Goal: Information Seeking & Learning: Learn about a topic

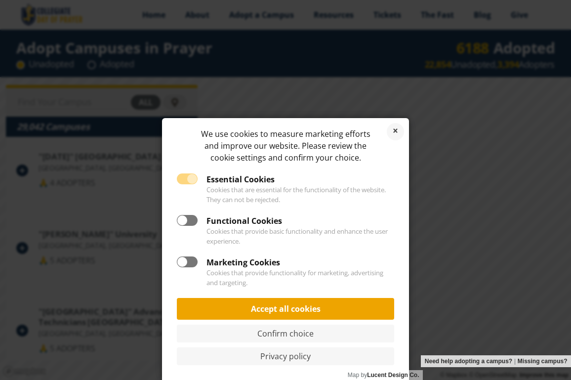
click at [291, 310] on link "Accept all cookies" at bounding box center [285, 309] width 217 height 22
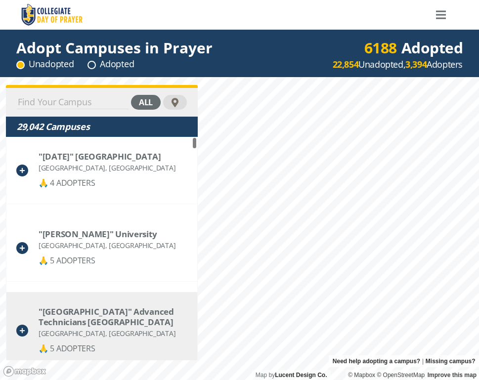
scroll to position [3, 0]
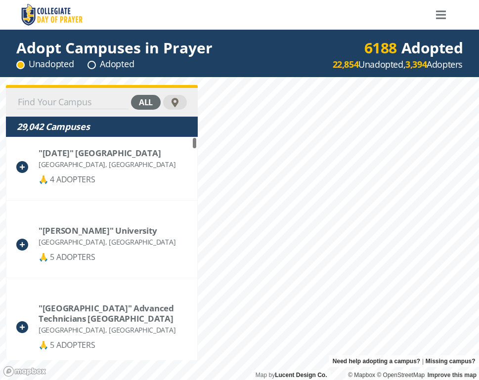
click at [48, 100] on input at bounding box center [73, 102] width 112 height 14
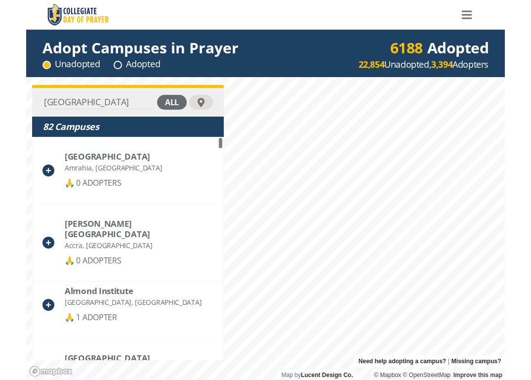
scroll to position [0, 0]
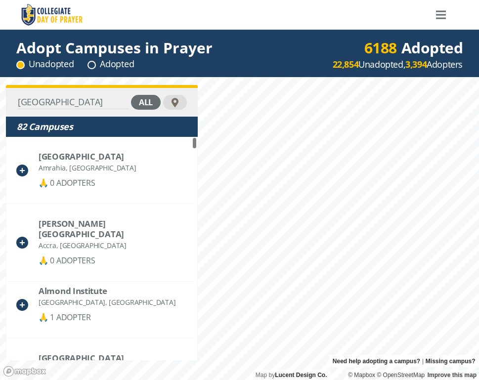
click at [87, 97] on input "[GEOGRAPHIC_DATA]" at bounding box center [73, 102] width 112 height 14
type input "G"
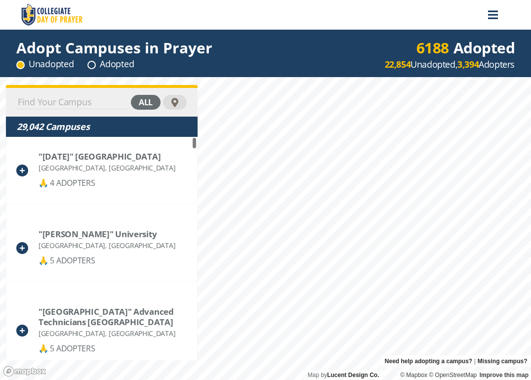
click at [491, 13] on div "Menu" at bounding box center [493, 14] width 10 height 25
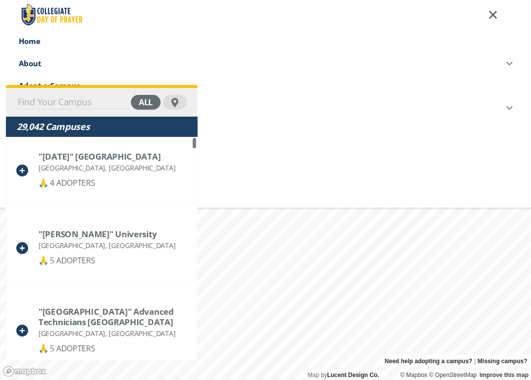
click at [146, 100] on div "all" at bounding box center [146, 102] width 30 height 15
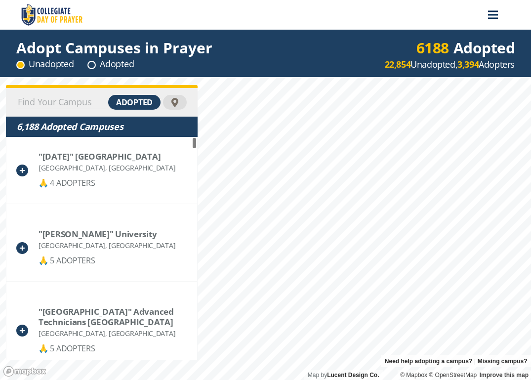
click at [494, 15] on icon "Menu" at bounding box center [493, 14] width 10 height 1
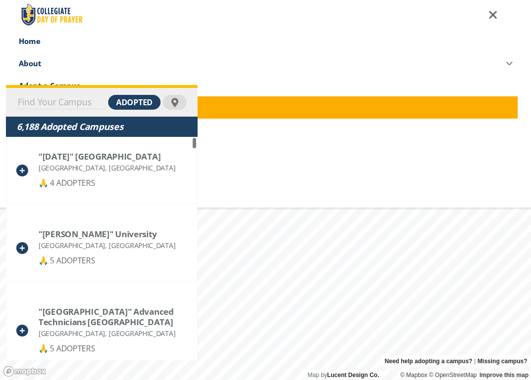
click at [509, 107] on span at bounding box center [508, 107] width 17 height 22
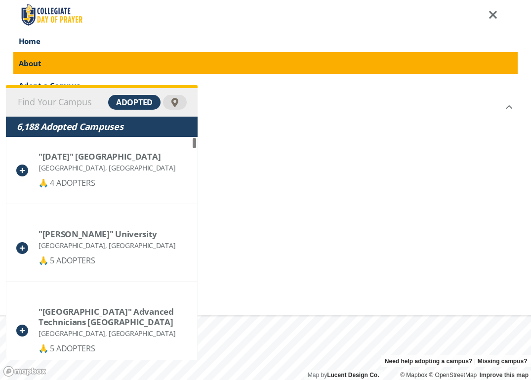
click at [509, 66] on span at bounding box center [508, 63] width 17 height 22
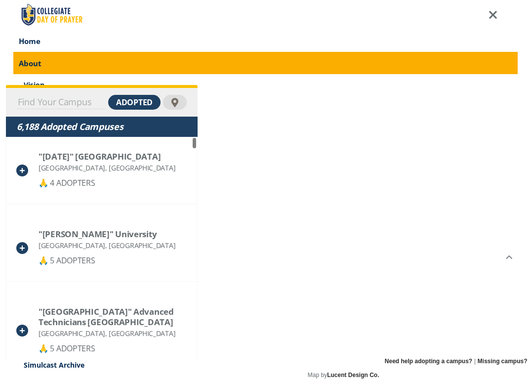
click at [36, 65] on span "About" at bounding box center [38, 63] width 38 height 10
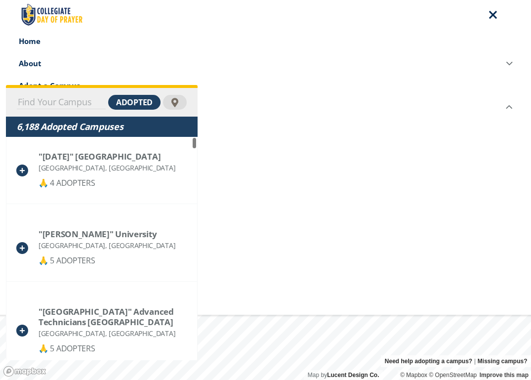
click at [491, 17] on icon "Menu" at bounding box center [492, 15] width 8 height 8
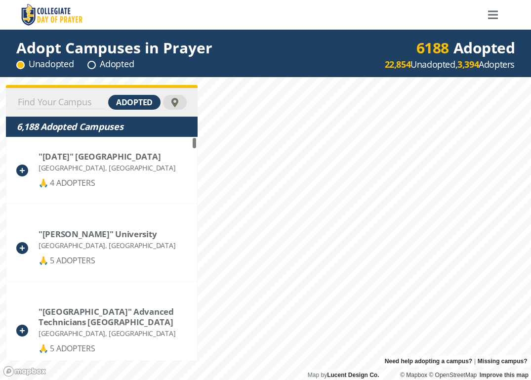
click at [65, 98] on input at bounding box center [61, 102] width 89 height 14
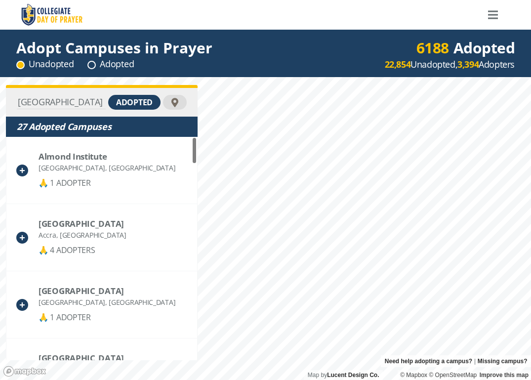
click at [174, 103] on div at bounding box center [175, 102] width 10 height 10
click at [76, 104] on input "[GEOGRAPHIC_DATA]" at bounding box center [61, 102] width 89 height 14
type input "G"
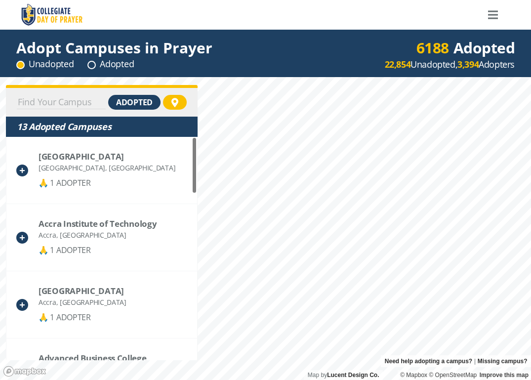
click at [253, 38] on div "Adopt Campuses in Prayer Unadopted Adopted 6188 Adopted 22,854 Unadopted, 3,394…" at bounding box center [265, 53] width 531 height 47
click at [282, 54] on div "Adopt Campuses in Prayer Unadopted Adopted 6188 Adopted 22,854 Unadopted, 3,394…" at bounding box center [265, 53] width 531 height 47
click at [496, 16] on icon "Menu" at bounding box center [493, 14] width 10 height 1
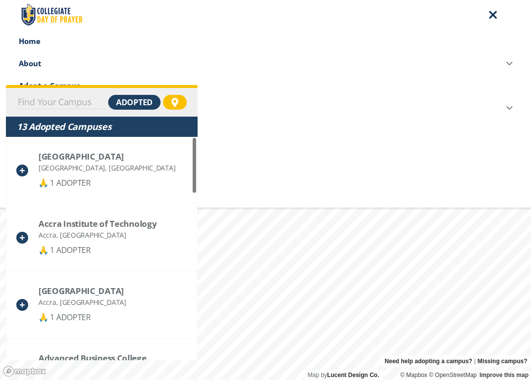
click at [494, 14] on icon "Menu" at bounding box center [492, 15] width 8 height 8
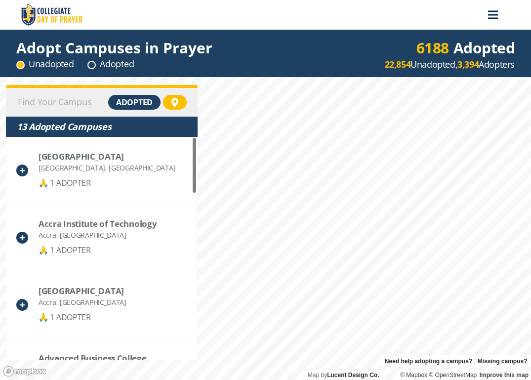
click at [494, 14] on icon "Menu" at bounding box center [493, 14] width 10 height 1
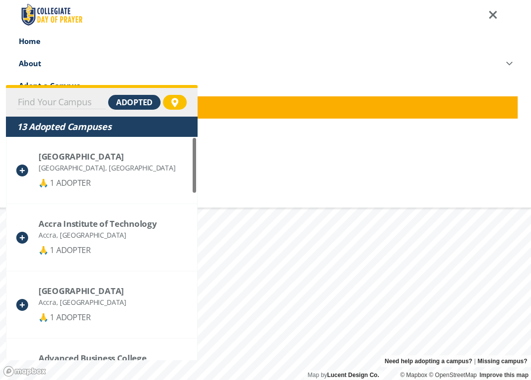
click at [514, 106] on span at bounding box center [508, 107] width 17 height 22
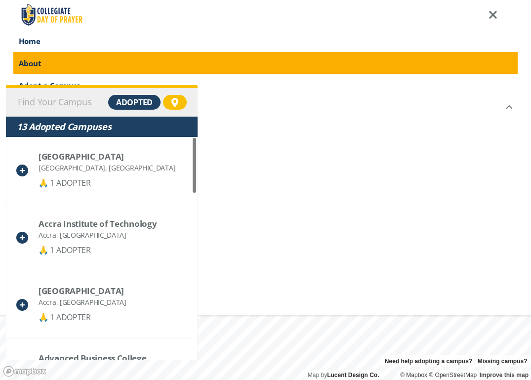
click at [507, 61] on span at bounding box center [508, 63] width 17 height 22
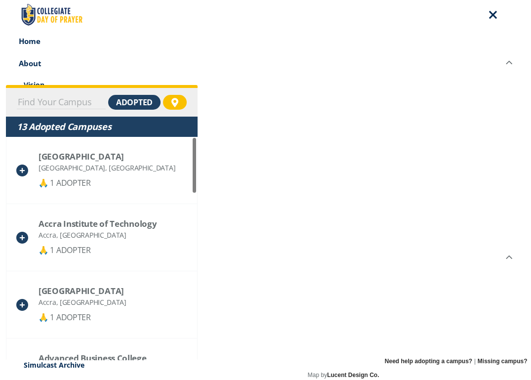
click at [493, 12] on div "Menu" at bounding box center [493, 14] width 10 height 25
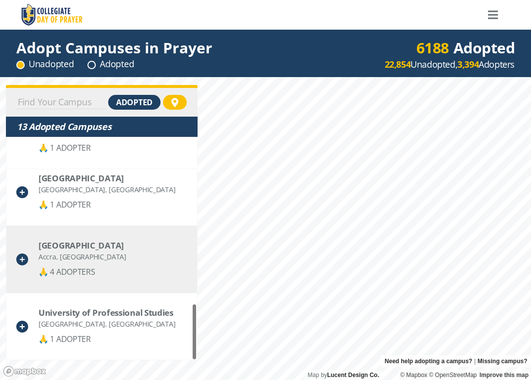
click at [153, 278] on div "University of Ghana Accra, Ghana 🙏 4 ADOPTERS" at bounding box center [101, 259] width 191 height 67
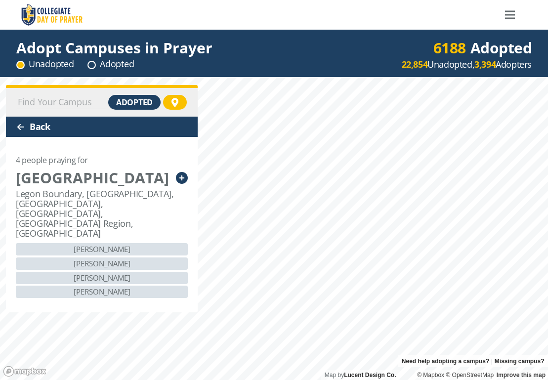
click at [244, 18] on div at bounding box center [158, 15] width 279 height 30
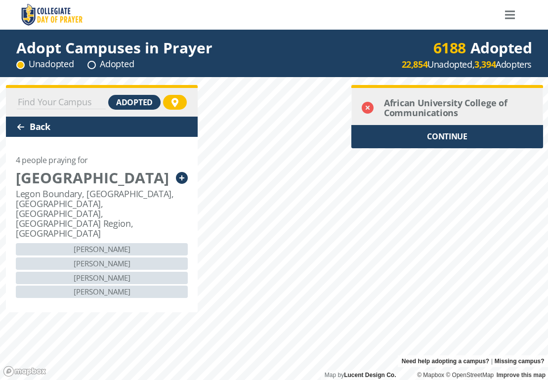
click at [365, 113] on icon at bounding box center [368, 108] width 12 height 12
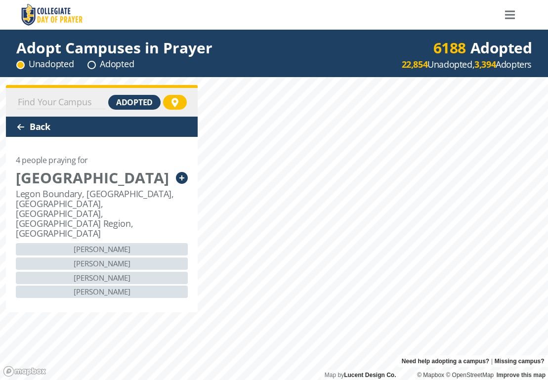
click at [85, 104] on input at bounding box center [61, 102] width 89 height 14
click at [53, 100] on input at bounding box center [61, 102] width 89 height 14
click at [56, 100] on input at bounding box center [61, 102] width 89 height 14
click at [93, 65] on circle at bounding box center [91, 64] width 7 height 7
click at [50, 102] on input at bounding box center [61, 102] width 89 height 14
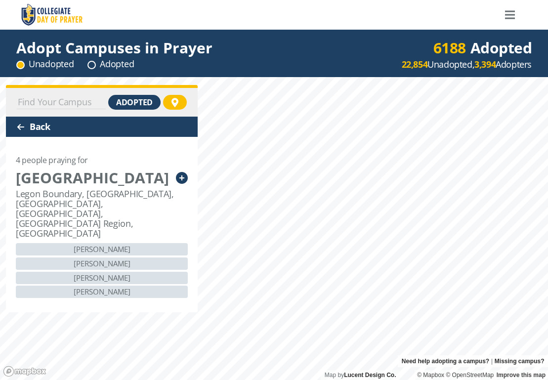
click at [47, 103] on input at bounding box center [61, 102] width 89 height 14
click at [61, 102] on input at bounding box center [61, 102] width 89 height 14
click at [51, 102] on input at bounding box center [61, 102] width 89 height 14
click at [19, 126] on div at bounding box center [21, 127] width 8 height 8
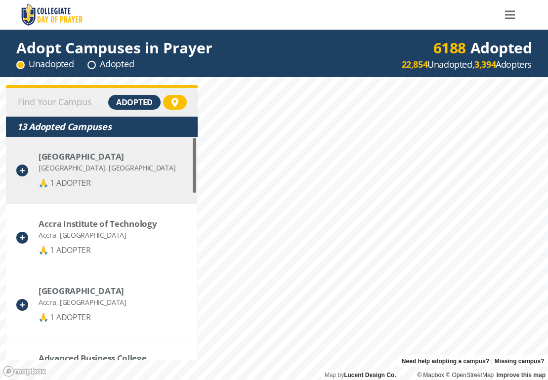
click at [188, 172] on div at bounding box center [186, 170] width 6 height 14
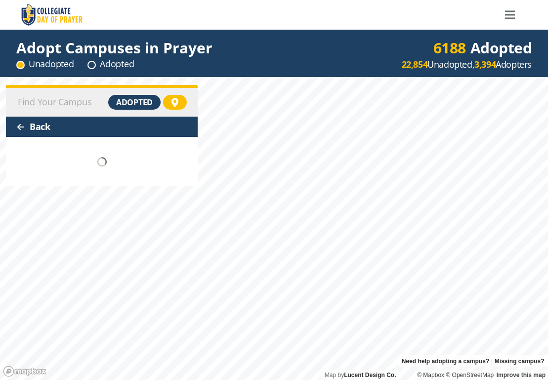
click at [21, 128] on div at bounding box center [21, 127] width 8 height 8
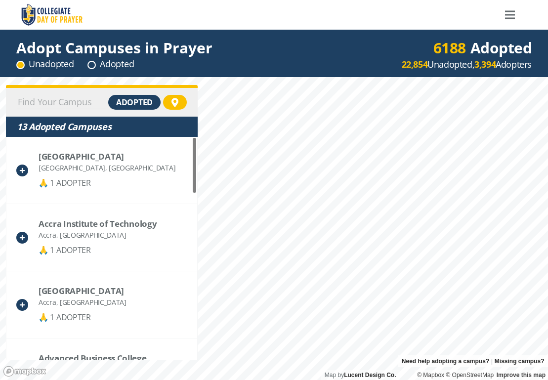
click at [71, 102] on input at bounding box center [61, 102] width 89 height 14
click at [40, 101] on input at bounding box center [61, 102] width 89 height 14
click at [47, 123] on div "13 Adopted Campuses" at bounding box center [102, 127] width 170 height 12
click at [178, 102] on div at bounding box center [174, 102] width 11 height 11
